Goal: Task Accomplishment & Management: Use online tool/utility

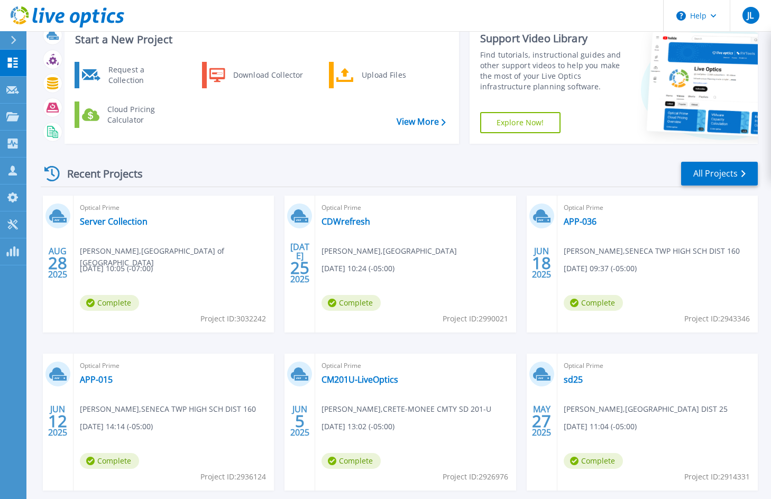
scroll to position [53, 0]
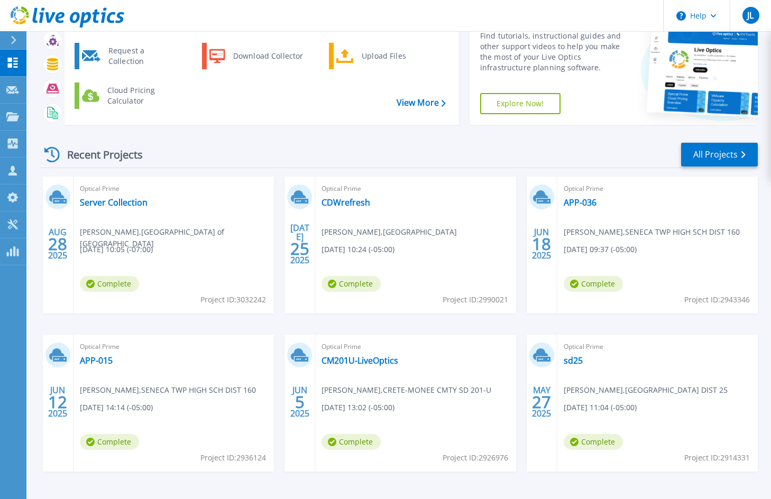
click at [466, 133] on div "Recent Projects All Projects AUG 28 2025 Optical Prime Server Collection Jose C…" at bounding box center [399, 317] width 717 height 368
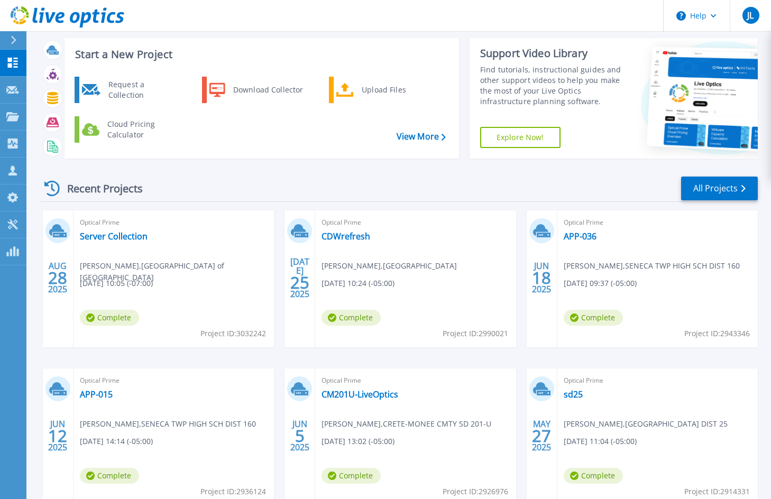
scroll to position [0, 0]
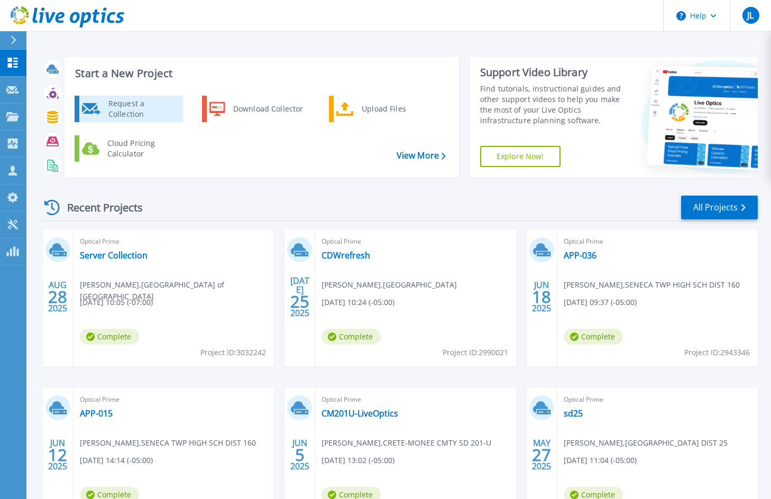
click at [149, 102] on div "Request a Collection" at bounding box center [141, 108] width 77 height 21
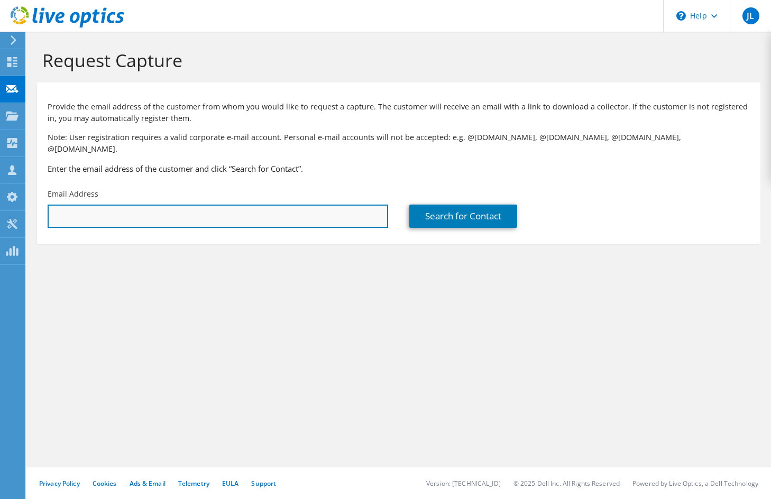
click at [188, 205] on input "text" at bounding box center [218, 216] width 341 height 23
paste input "Norman.ralph@lps53.org"
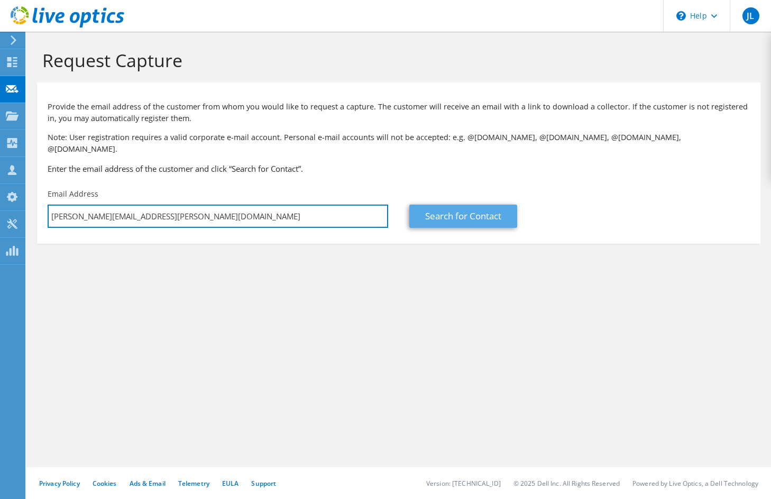
type input "Norman.ralph@lps53.org"
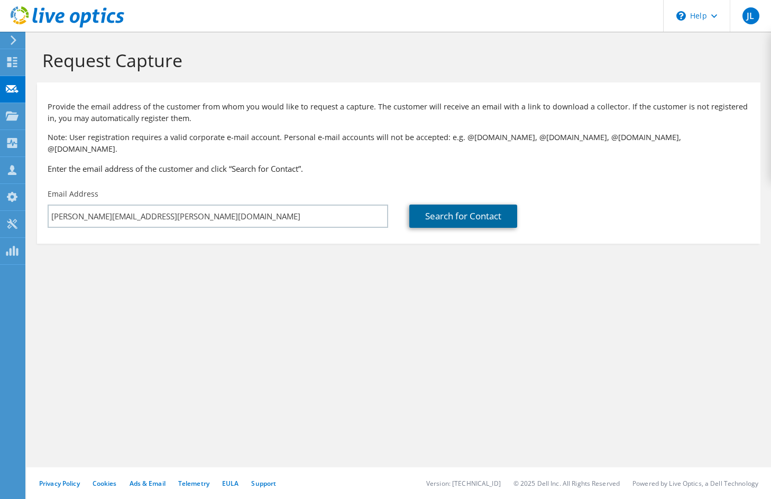
click at [444, 205] on link "Search for Contact" at bounding box center [463, 216] width 108 height 23
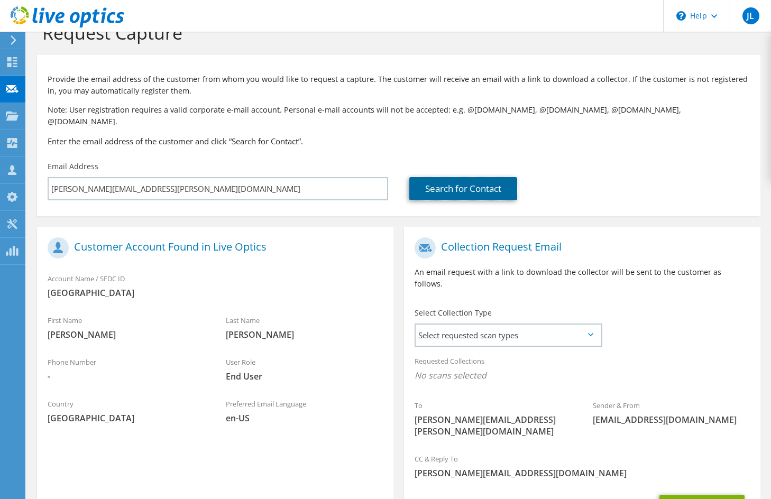
scroll to position [91, 0]
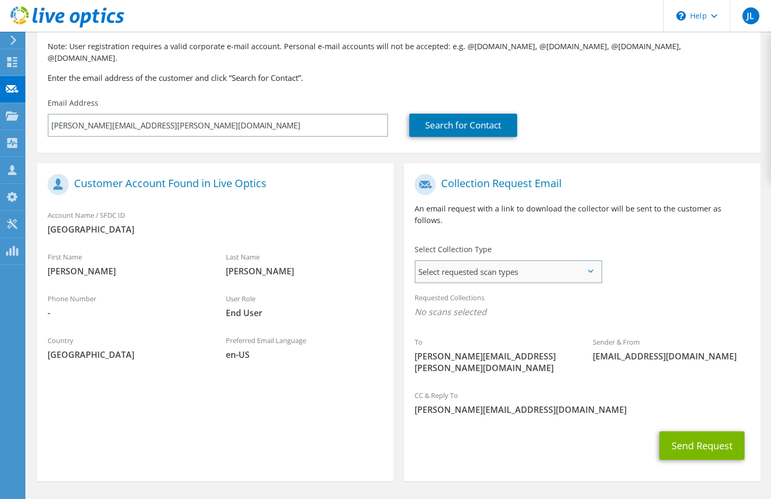
click at [459, 261] on span "Select requested scan types" at bounding box center [508, 271] width 185 height 21
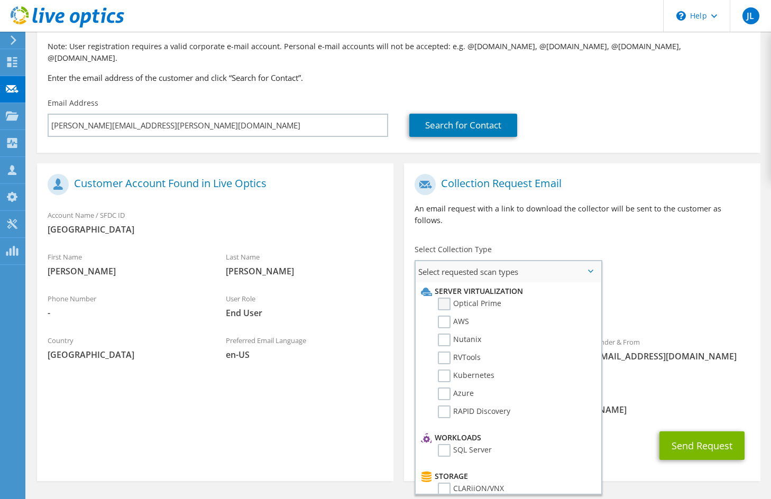
click at [445, 298] on label "Optical Prime" at bounding box center [469, 304] width 63 height 13
click at [0, 0] on input "Optical Prime" at bounding box center [0, 0] width 0 height 0
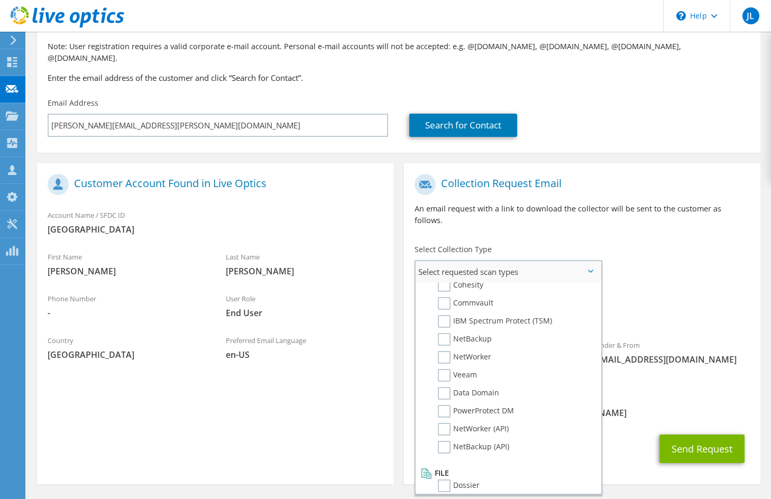
scroll to position [503, 0]
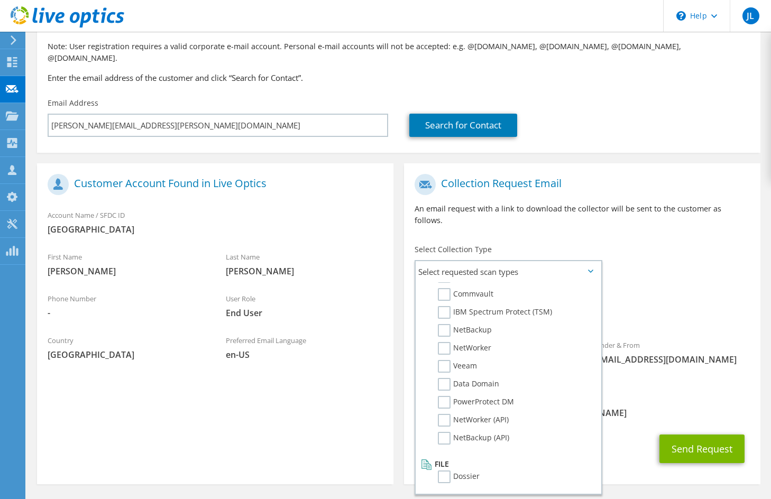
click at [396, 362] on div "Register Customer The customer does not have a Live Optics account. Please fill…" at bounding box center [215, 326] width 367 height 326
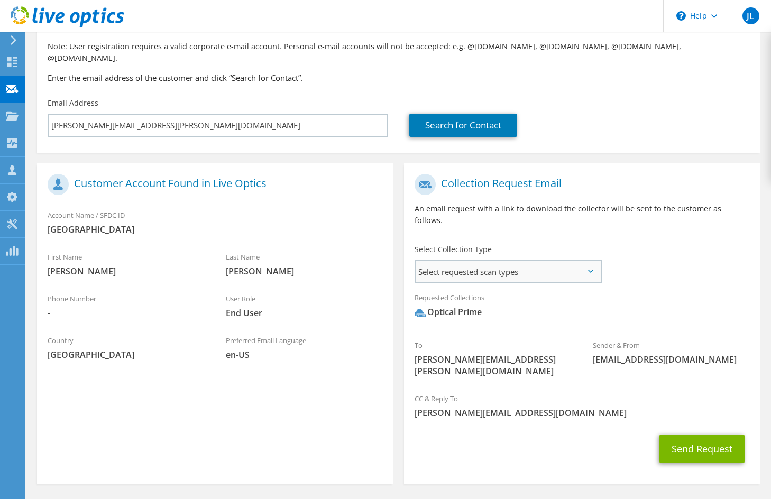
click at [577, 261] on span "Select requested scan types" at bounding box center [508, 271] width 185 height 21
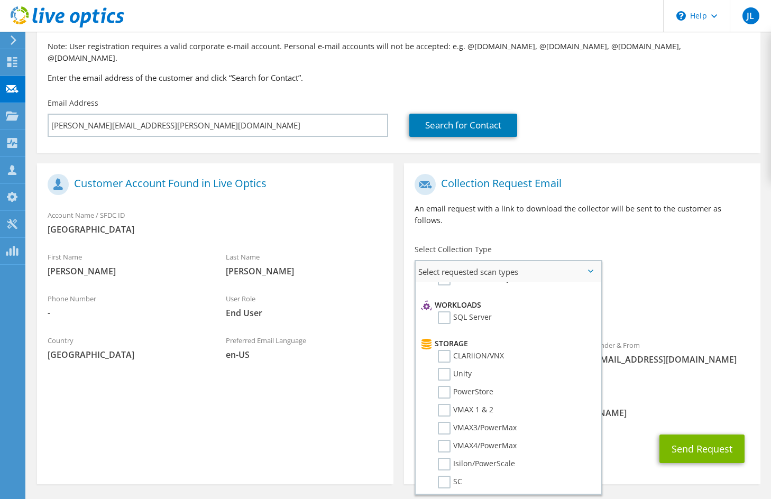
scroll to position [0, 0]
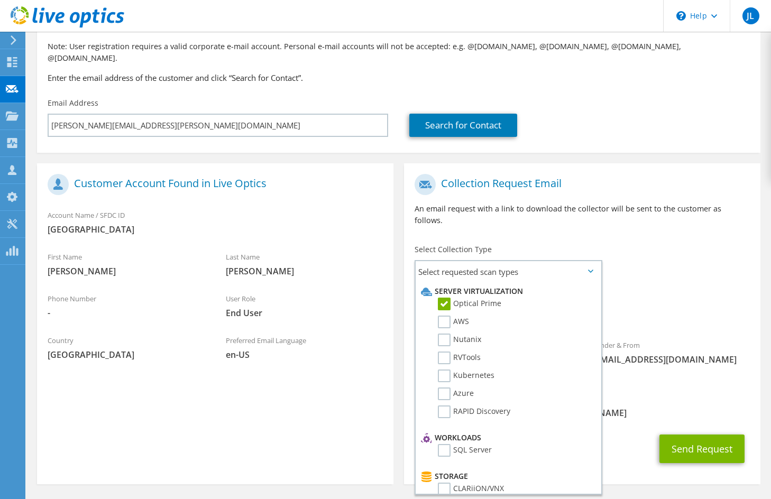
click at [661, 388] on div "CC & Reply To jim.los@cdw.com" at bounding box center [582, 406] width 356 height 36
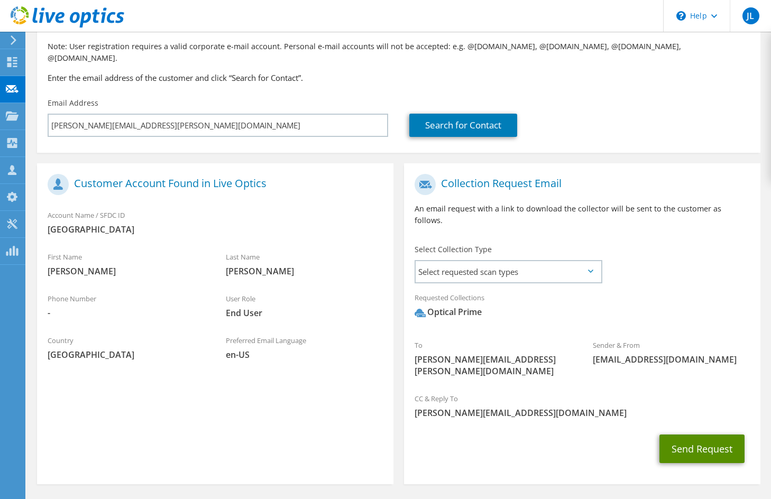
click at [695, 435] on button "Send Request" at bounding box center [701, 449] width 85 height 29
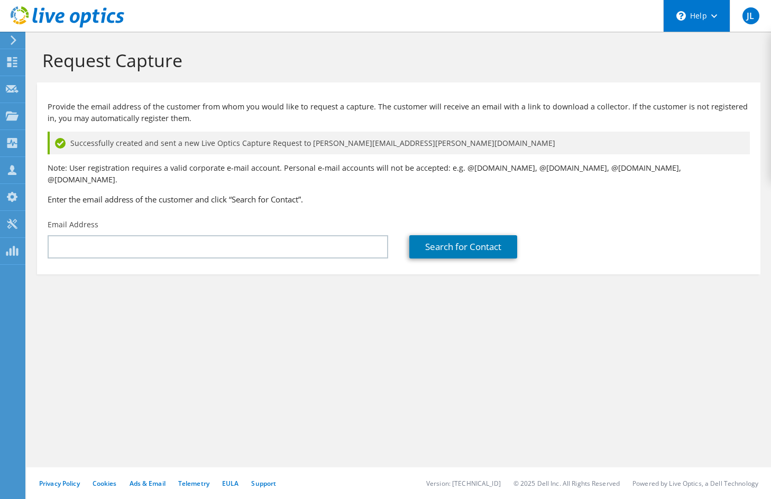
click at [714, 16] on icon at bounding box center [714, 16] width 6 height 4
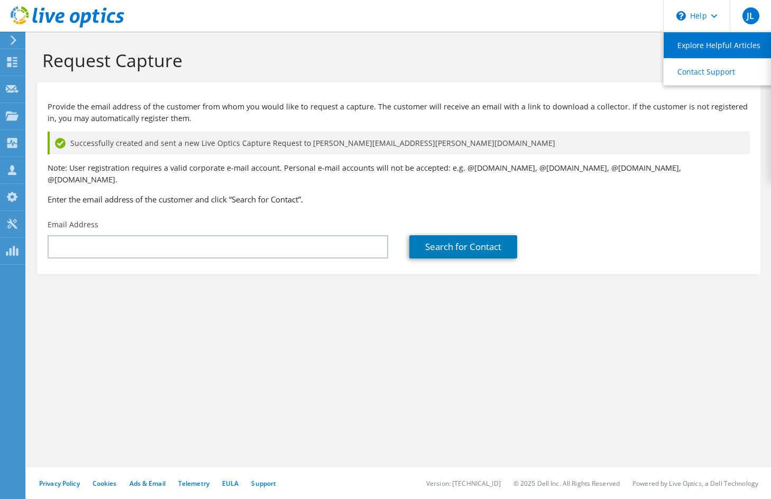
click at [707, 43] on link "Explore Helpful Articles" at bounding box center [723, 45] width 118 height 26
click at [48, 21] on use at bounding box center [68, 16] width 114 height 21
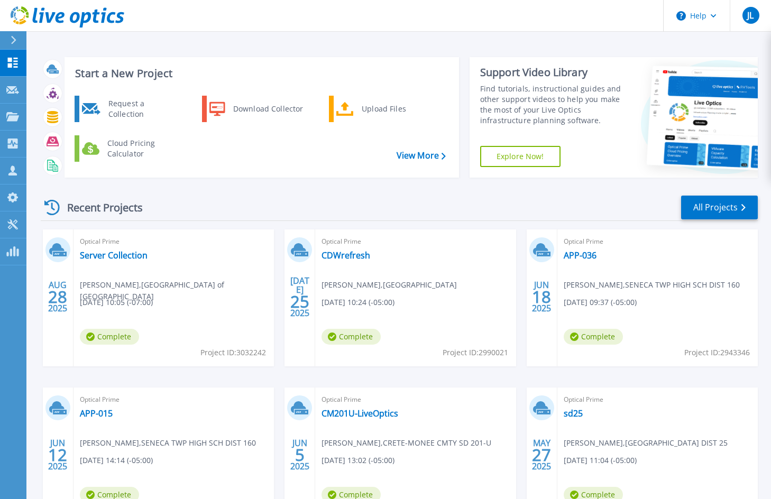
click at [459, 188] on div "Recent Projects All Projects AUG 28 2025 Optical Prime Server Collection Jose C…" at bounding box center [399, 370] width 717 height 368
click at [351, 256] on link "CDWrefresh" at bounding box center [345, 255] width 49 height 11
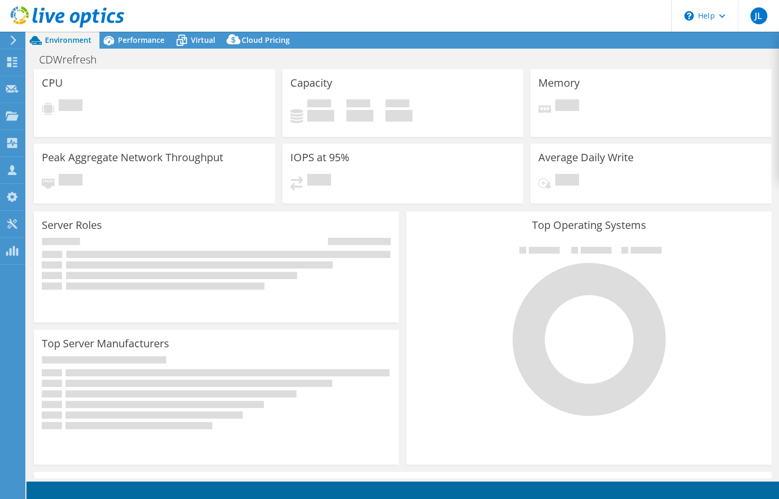
select select "USD"
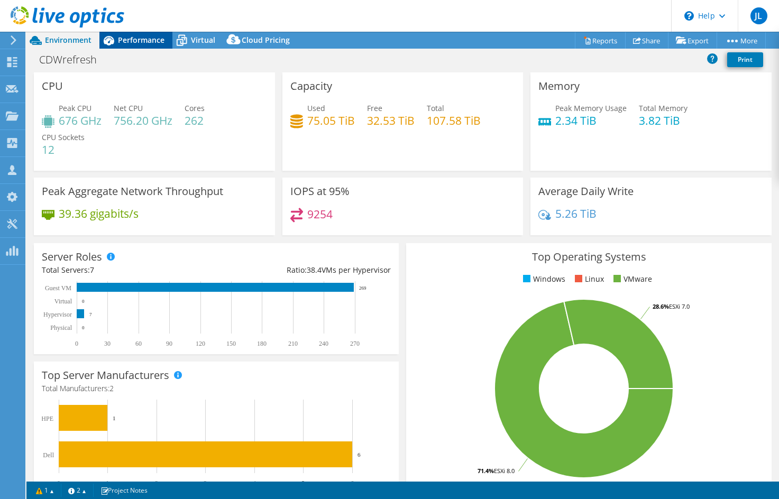
click at [140, 40] on span "Performance" at bounding box center [141, 40] width 47 height 10
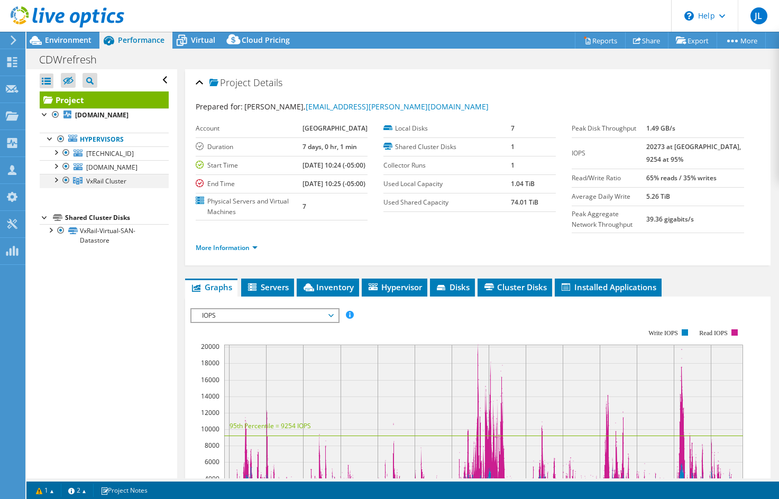
click at [55, 179] on div at bounding box center [55, 179] width 11 height 11
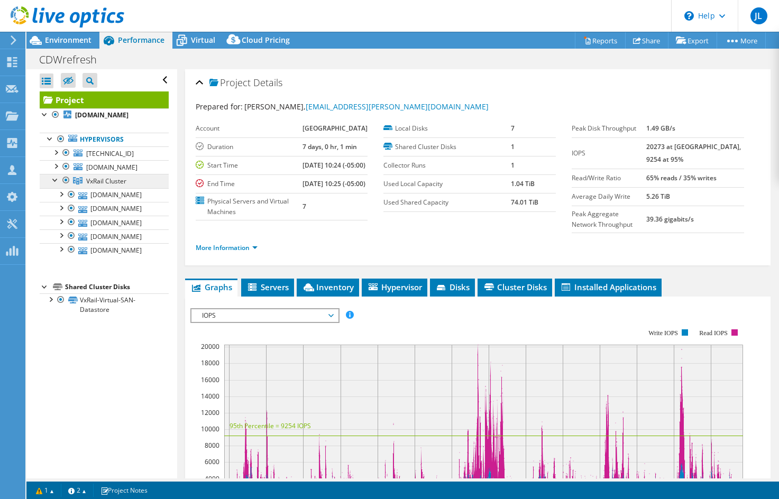
click at [106, 182] on span "VxRail Cluster" at bounding box center [106, 181] width 40 height 9
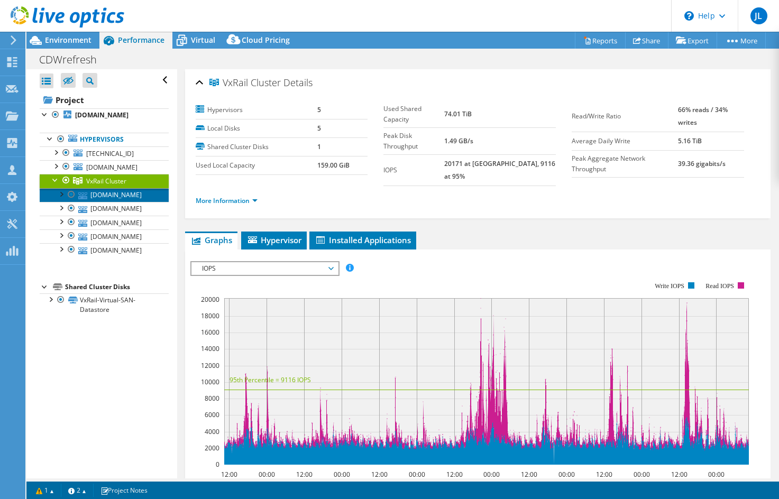
click at [107, 191] on link "[DOMAIN_NAME]" at bounding box center [104, 195] width 129 height 14
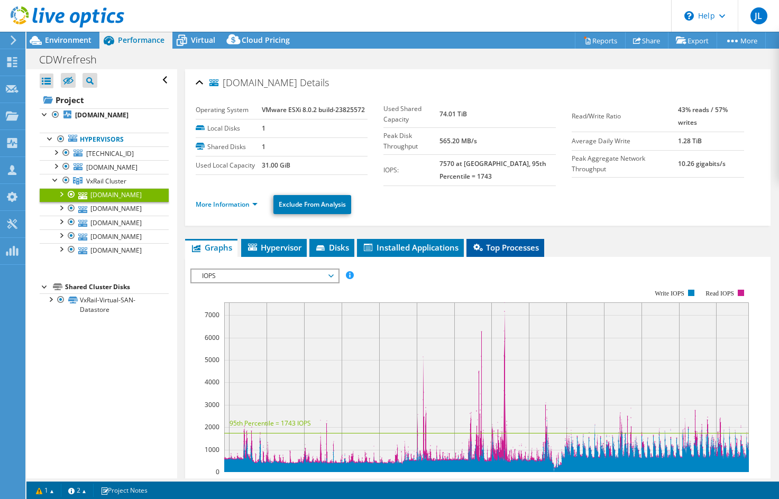
click at [510, 243] on span "Top Processes" at bounding box center [505, 247] width 67 height 11
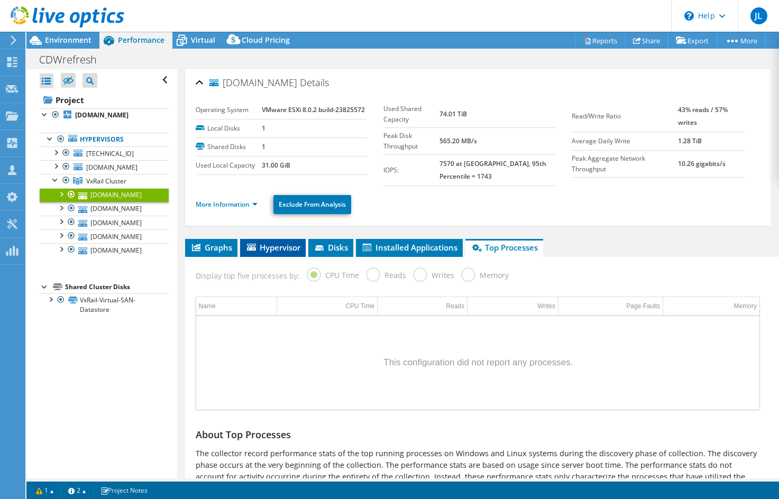
click at [281, 244] on span "Hypervisor" at bounding box center [272, 247] width 55 height 11
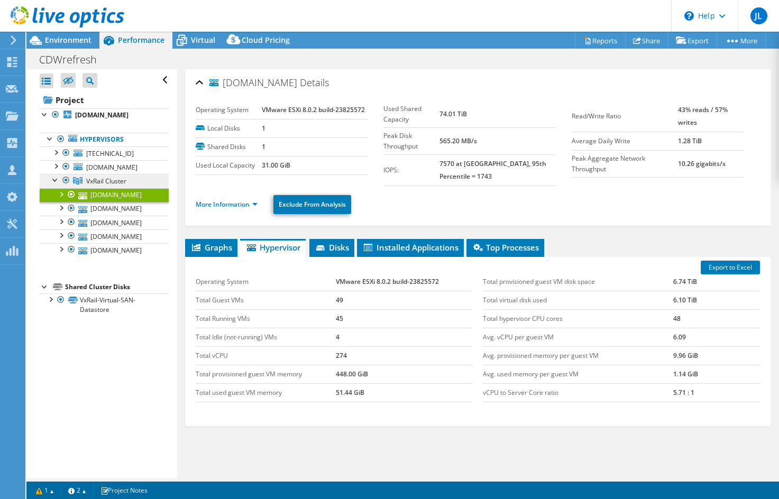
click at [102, 178] on span "VxRail Cluster" at bounding box center [106, 181] width 40 height 9
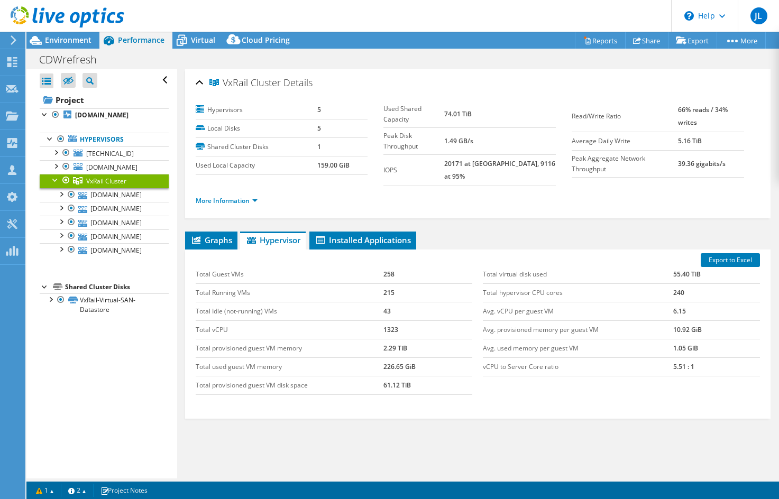
click at [472, 234] on ul "Graphs Servers Inventory Hypervisor Disks Cluster Disks Installed Applications" at bounding box center [477, 241] width 585 height 18
click at [107, 233] on link "[DOMAIN_NAME]" at bounding box center [104, 236] width 129 height 14
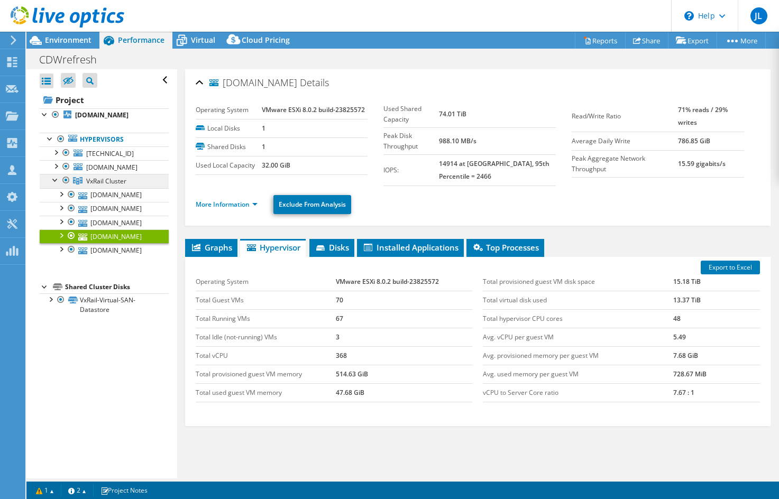
click at [105, 179] on span "VxRail Cluster" at bounding box center [106, 181] width 40 height 9
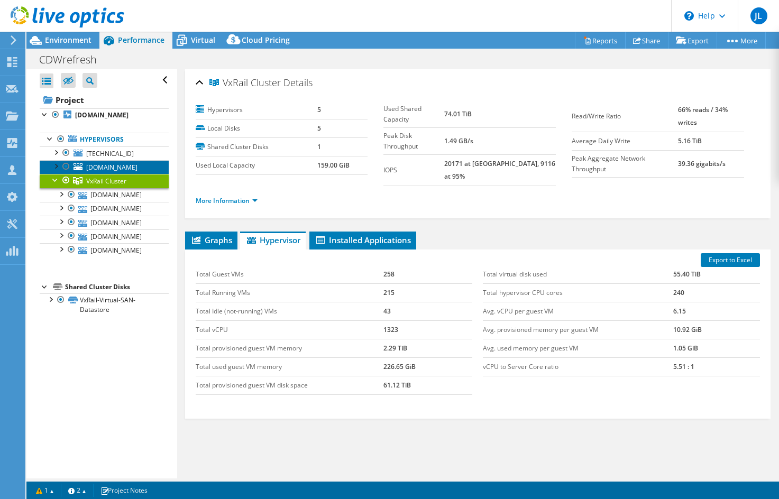
click at [106, 166] on span "[DOMAIN_NAME]" at bounding box center [111, 167] width 51 height 9
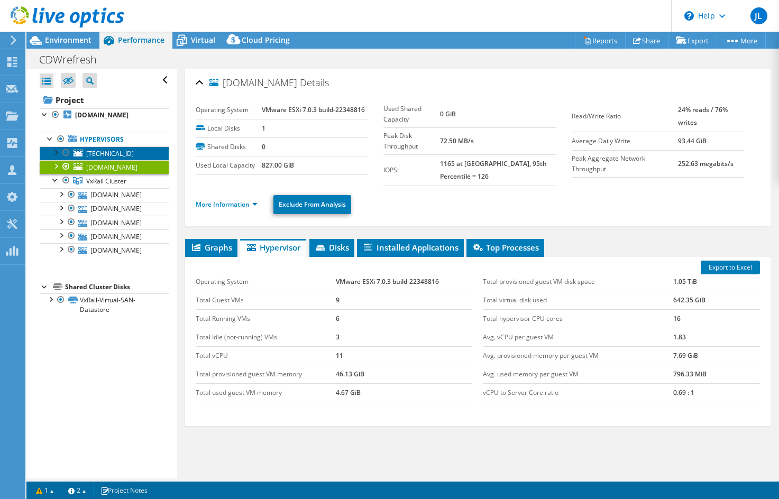
click at [99, 152] on span "[TECHNICAL_ID]" at bounding box center [110, 153] width 48 height 9
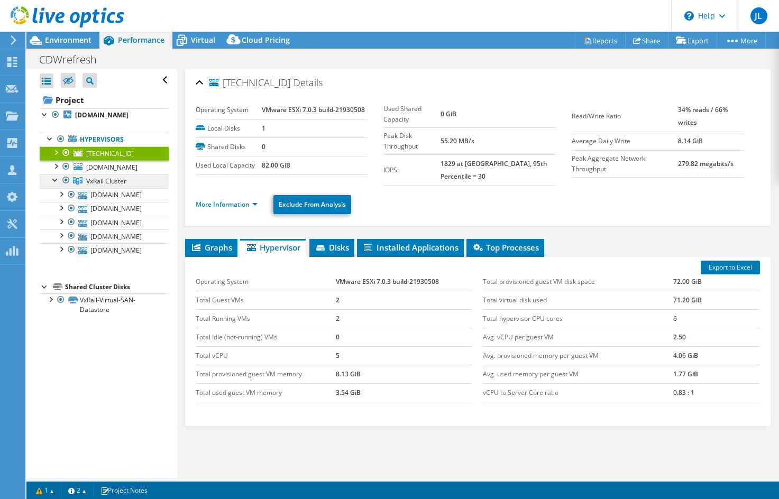
click at [113, 180] on span "VxRail Cluster" at bounding box center [106, 181] width 40 height 9
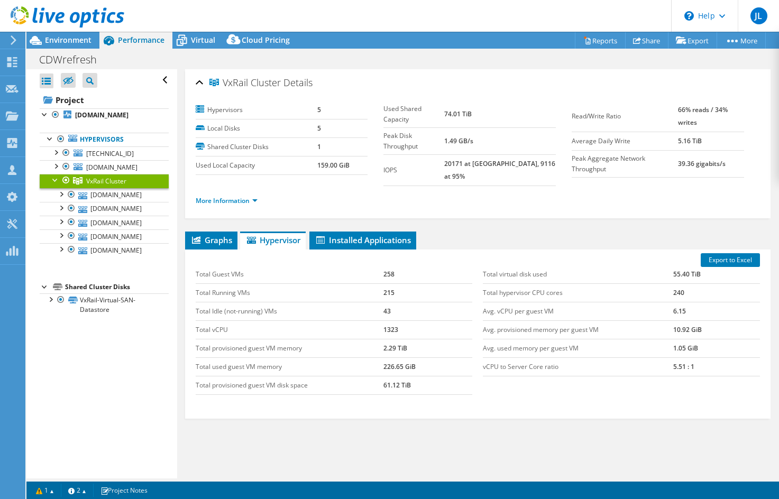
click at [461, 232] on ul "Graphs Servers Inventory Hypervisor Disks Cluster Disks Installed Applications" at bounding box center [477, 241] width 585 height 18
click at [480, 31] on header "JL Partner Team Member [PERSON_NAME] [PERSON_NAME][EMAIL_ADDRESS][DOMAIN_NAME] …" at bounding box center [389, 16] width 779 height 32
